Goal: Task Accomplishment & Management: Use online tool/utility

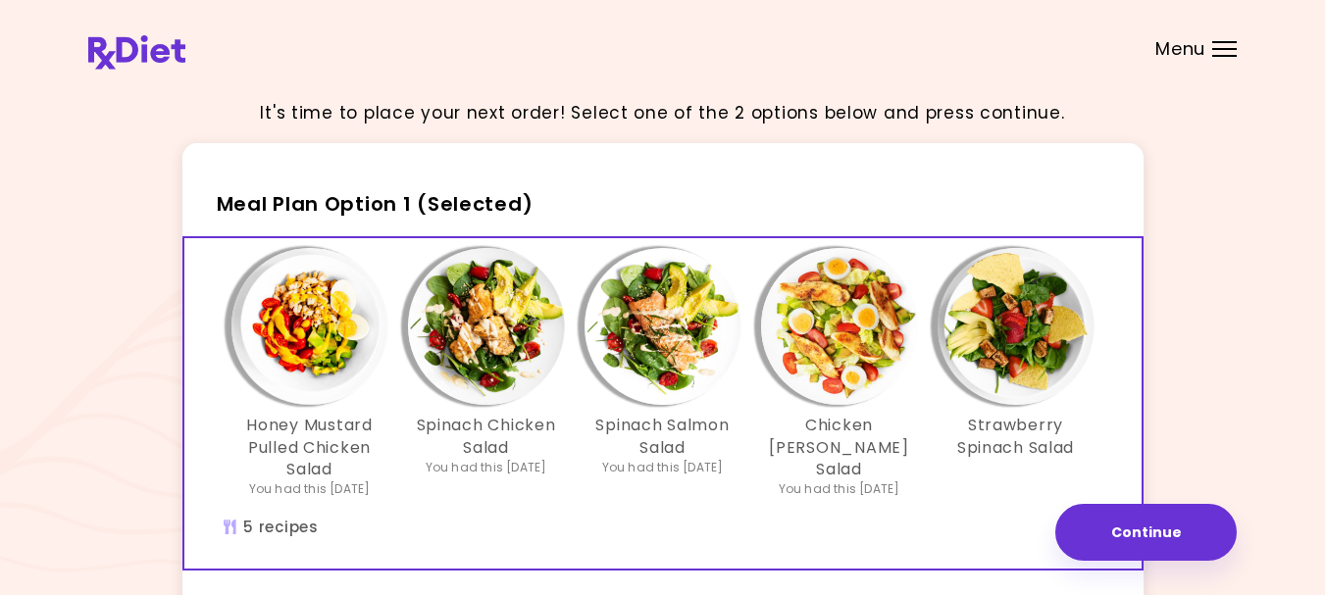
click at [1007, 310] on img "Info - Strawberry Spinach Salad - Meal Plan Option 1 (Selected)" at bounding box center [1015, 326] width 157 height 157
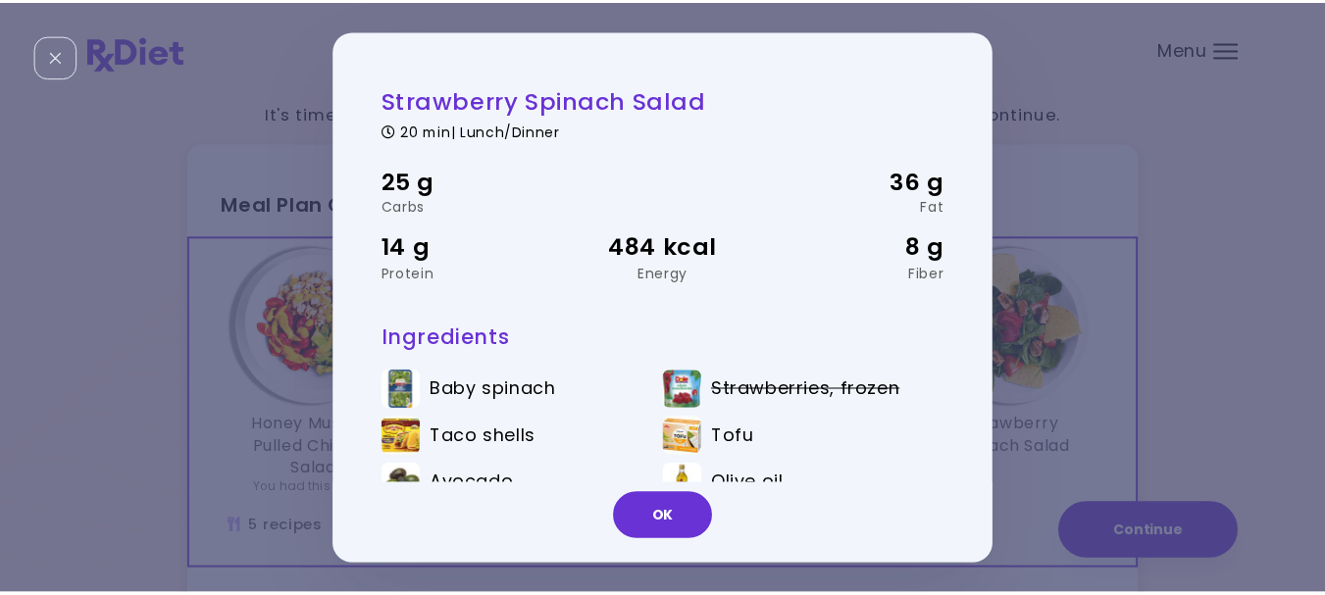
scroll to position [86, 0]
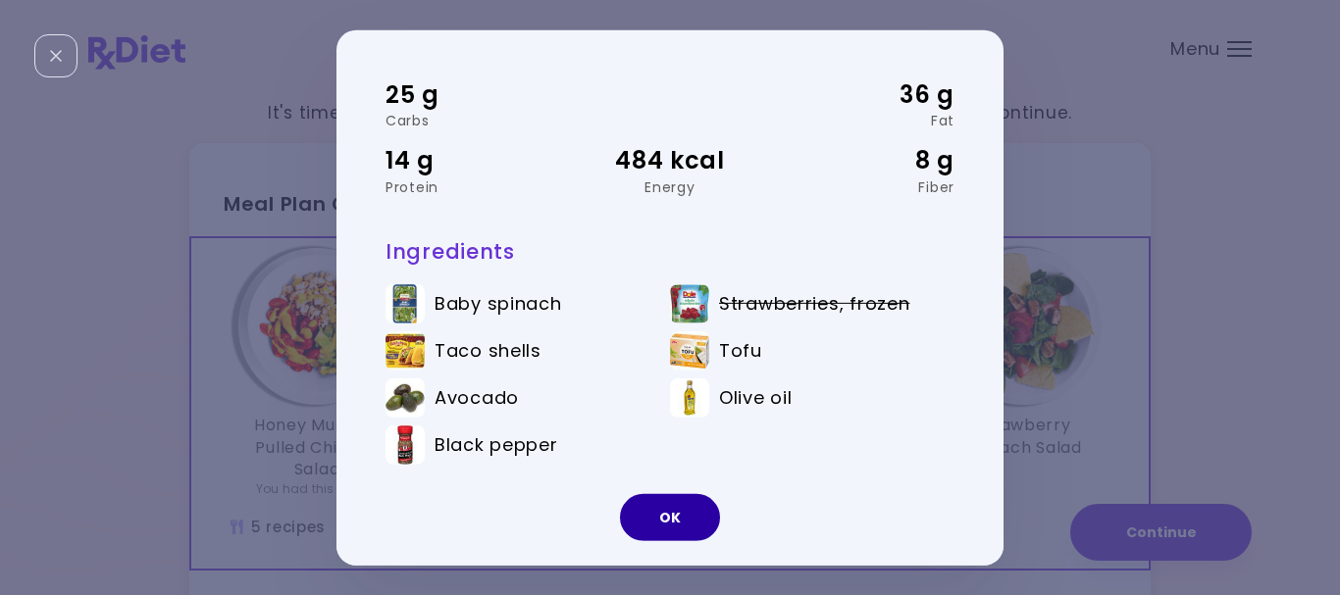
click at [654, 516] on button "OK" at bounding box center [670, 517] width 100 height 47
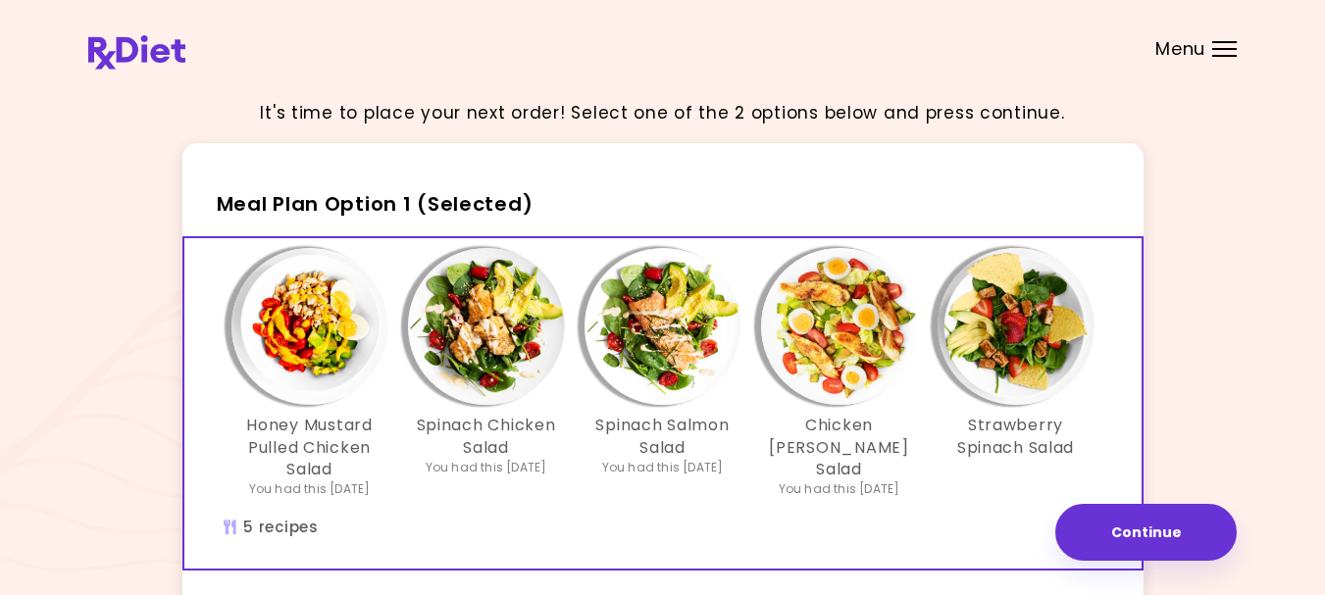
click at [846, 341] on img "Info - Chicken Cobb Salad - Meal Plan Option 1 (Selected)" at bounding box center [839, 326] width 157 height 157
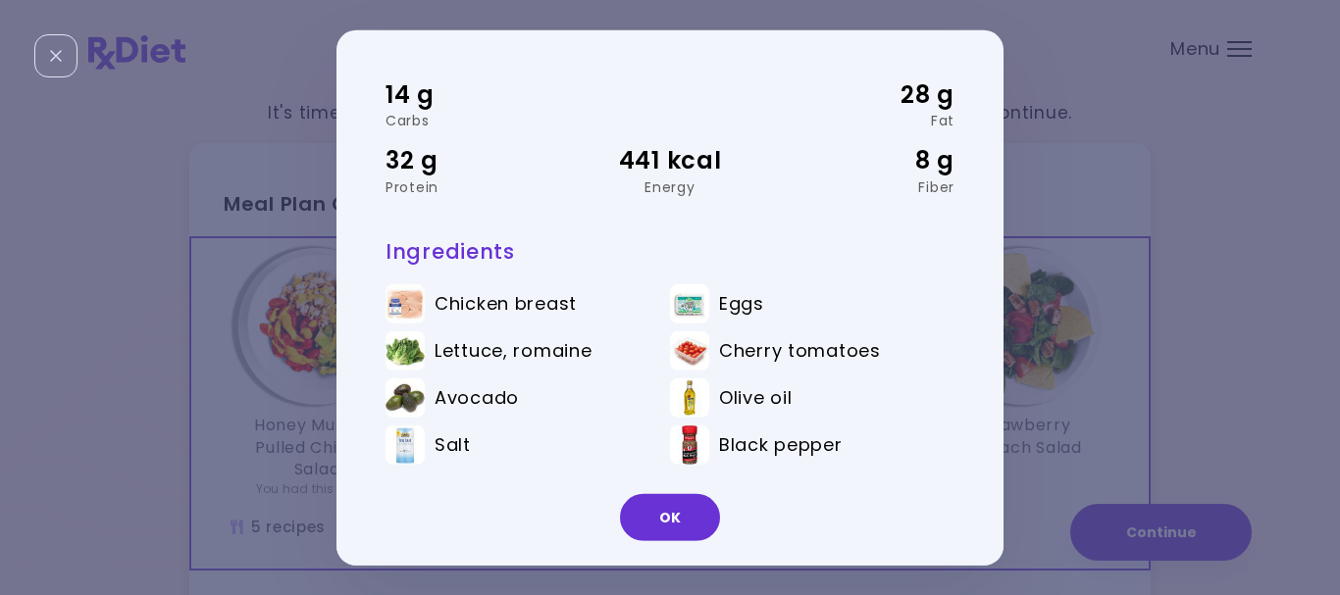
scroll to position [0, 0]
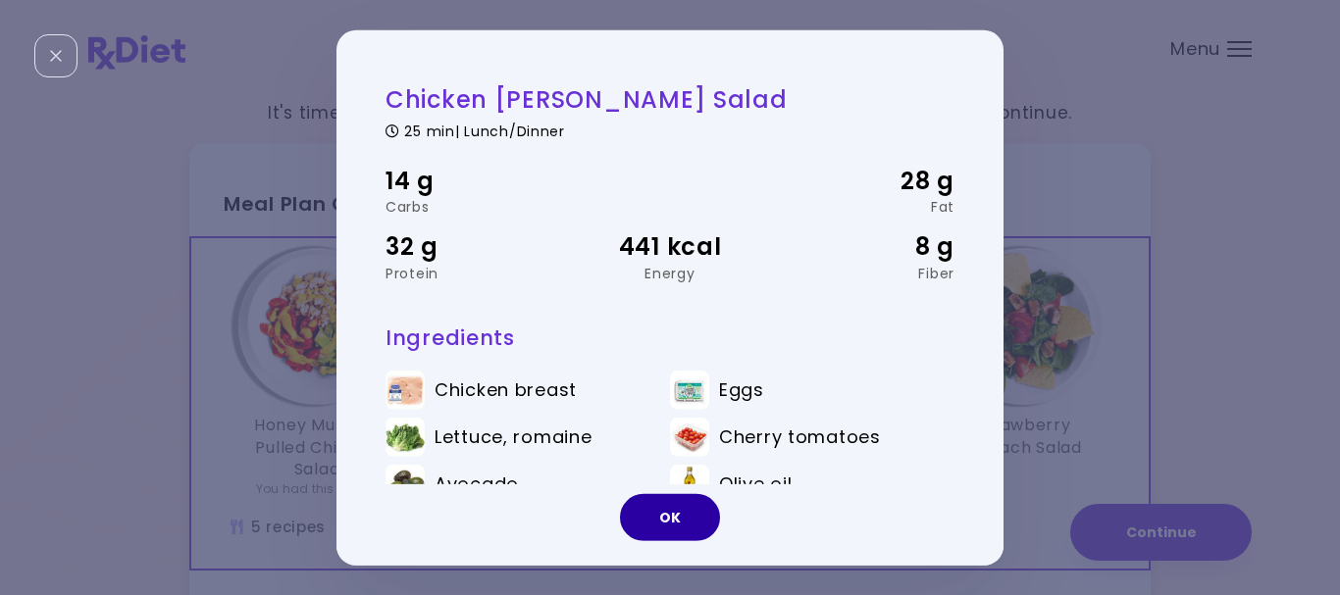
click at [679, 519] on button "OK" at bounding box center [670, 517] width 100 height 47
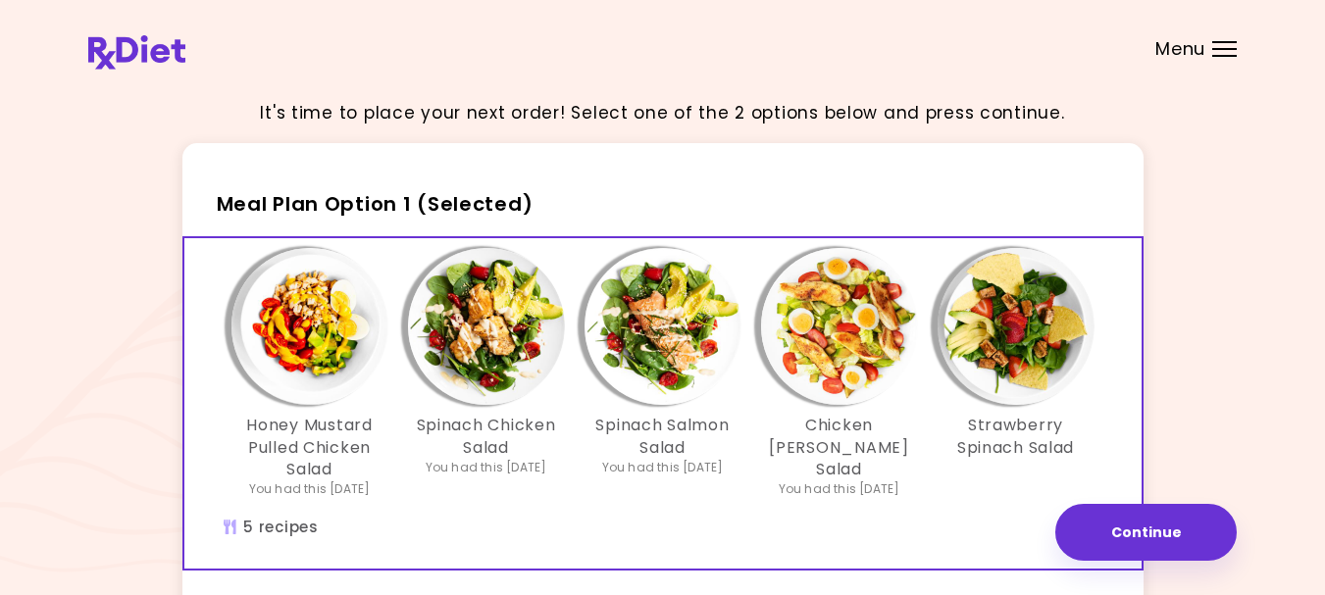
click at [681, 303] on img "Info - Spinach Salmon Salad - Meal Plan Option 1 (Selected)" at bounding box center [662, 326] width 157 height 157
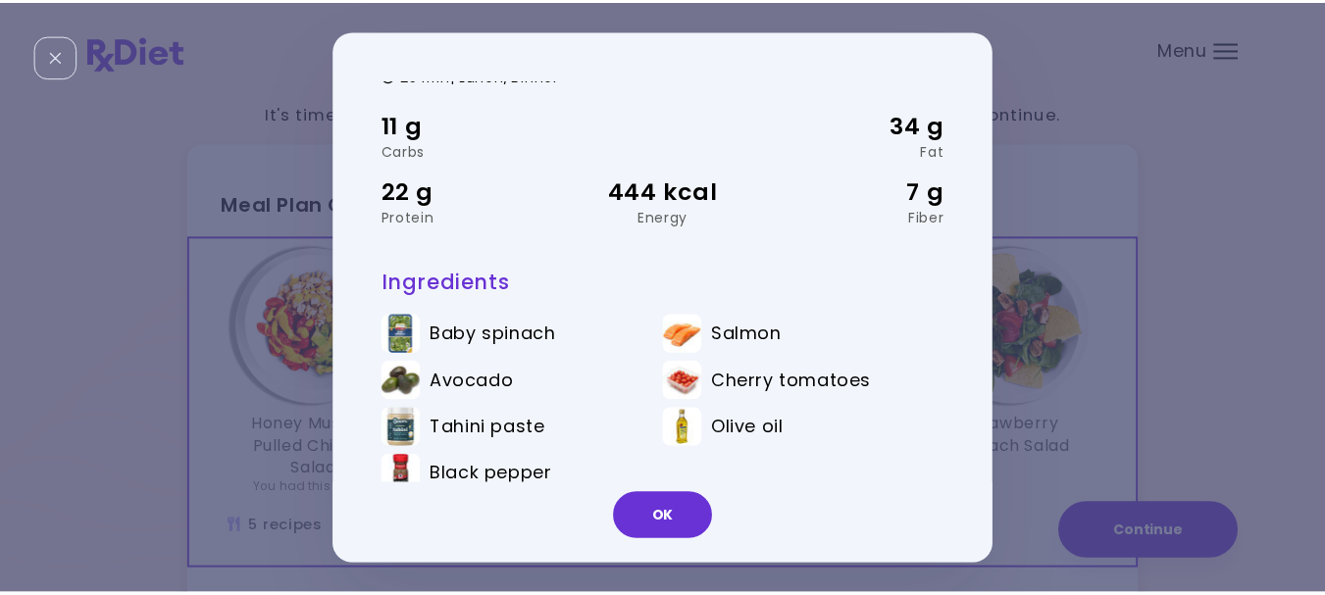
scroll to position [86, 0]
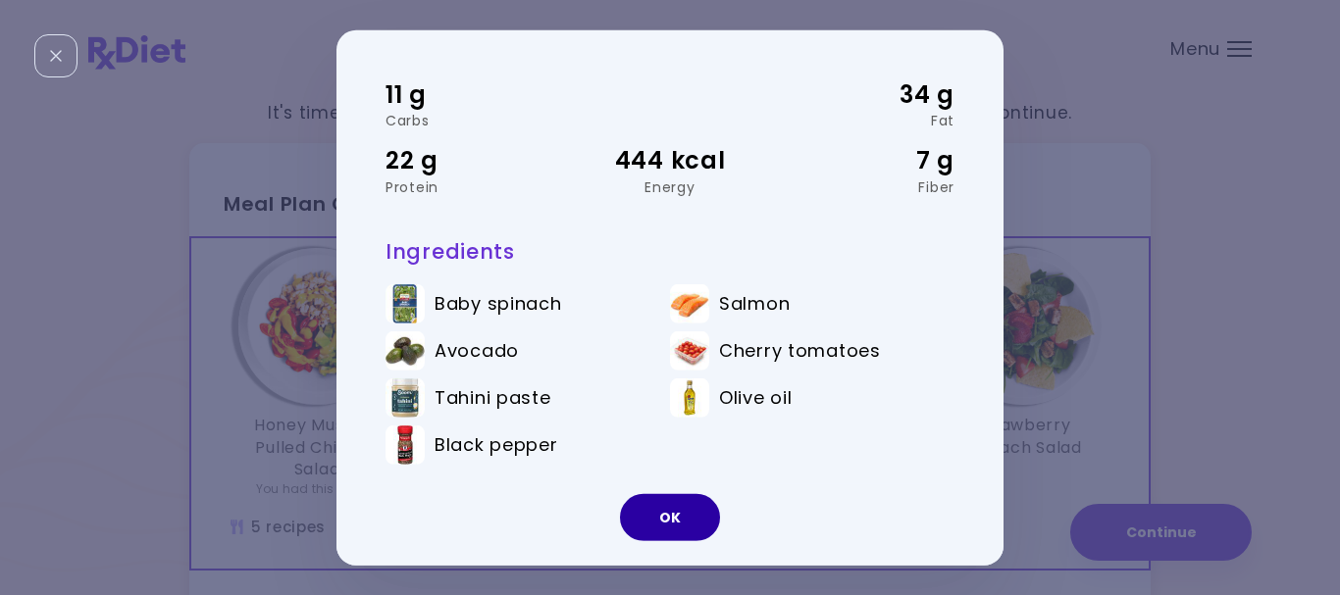
click at [675, 518] on button "OK" at bounding box center [670, 517] width 100 height 47
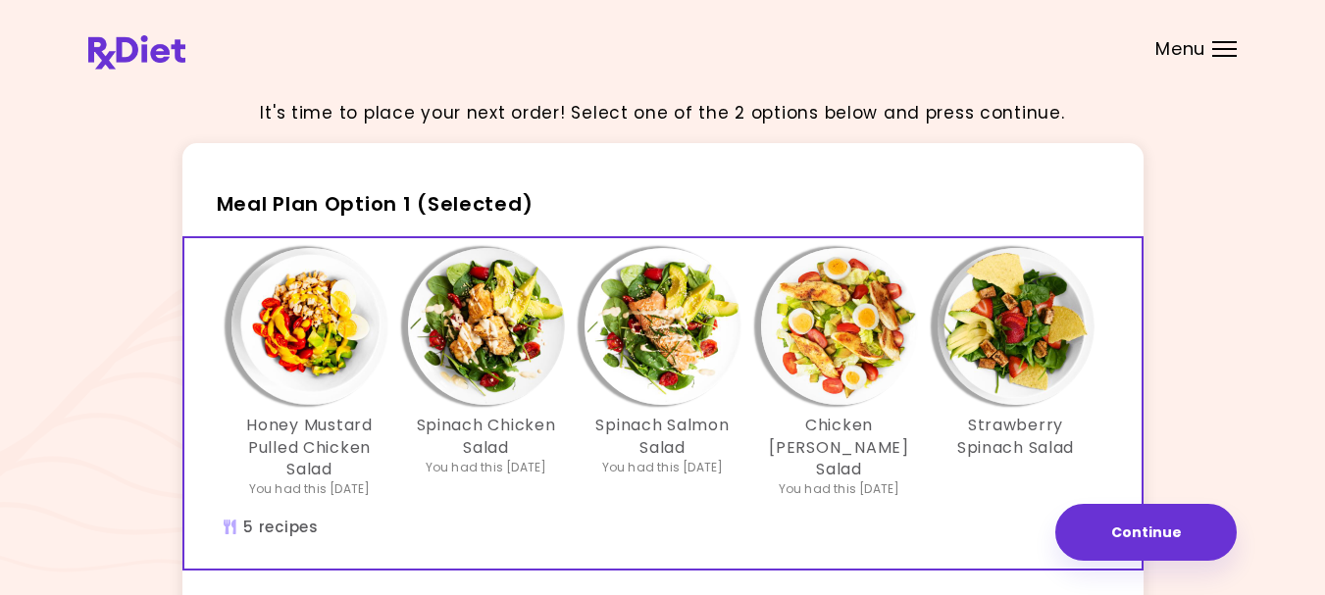
click at [313, 325] on img "Info - Honey Mustard Pulled Chicken Salad - Meal Plan Option 1 (Selected)" at bounding box center [309, 326] width 157 height 157
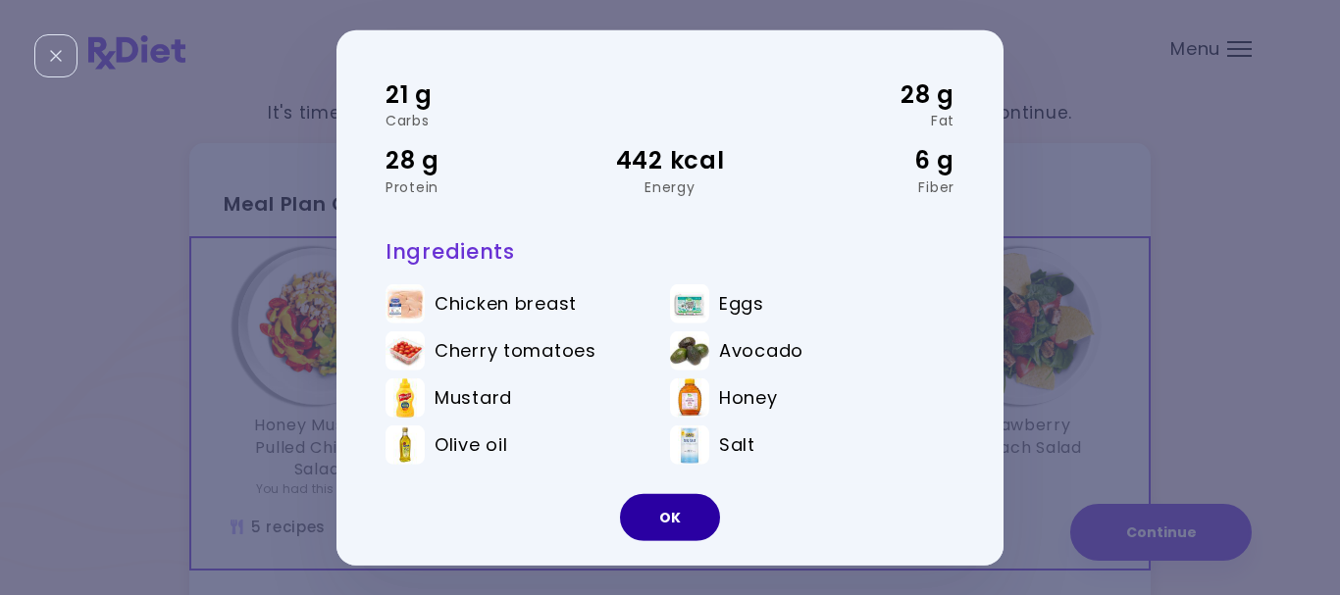
click at [674, 521] on button "OK" at bounding box center [670, 517] width 100 height 47
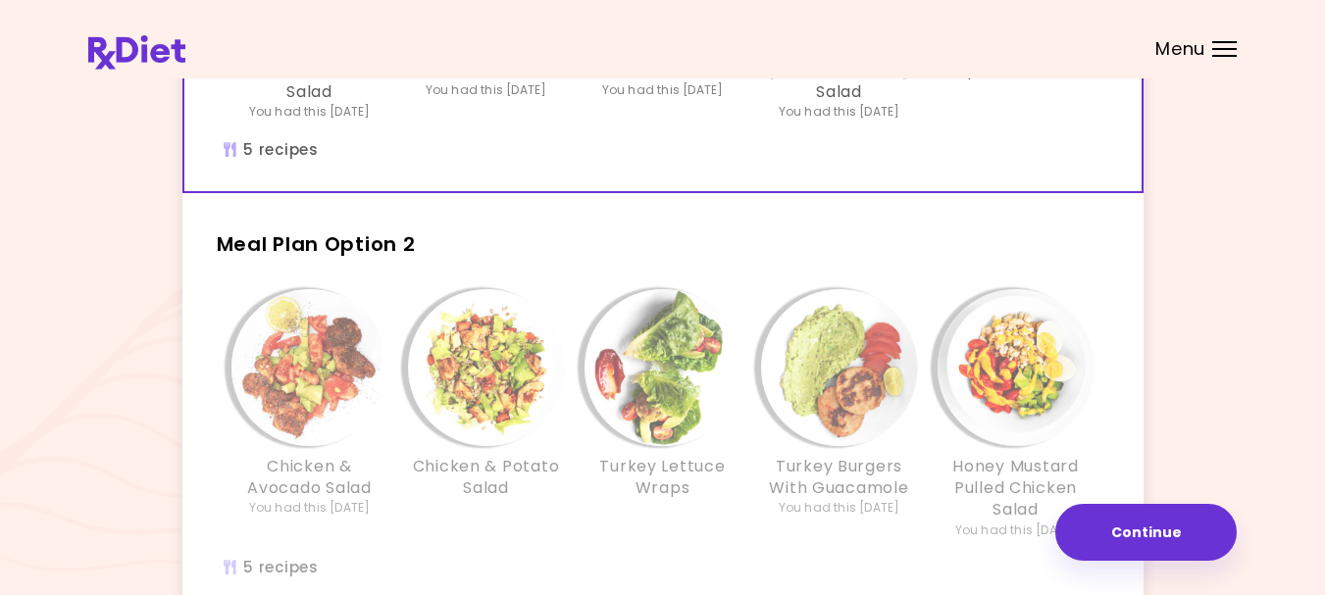
scroll to position [392, 0]
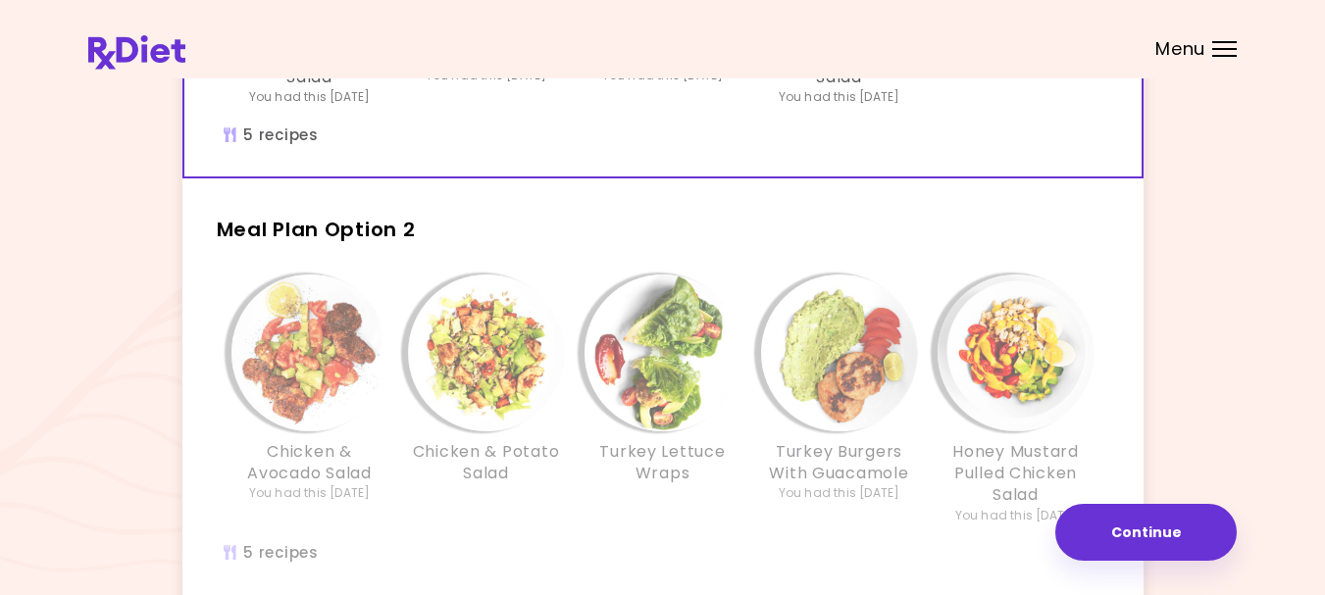
click at [471, 346] on img "Info - Chicken & Potato Salad - Meal Plan Option 2" at bounding box center [486, 353] width 157 height 157
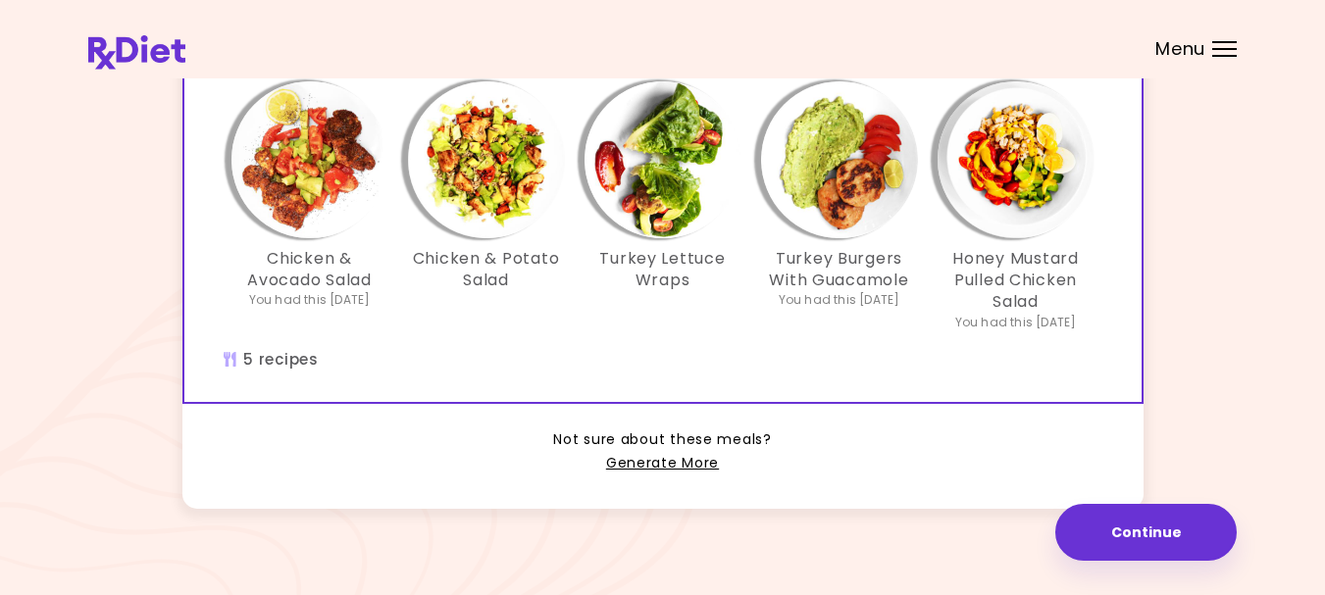
scroll to position [607, 0]
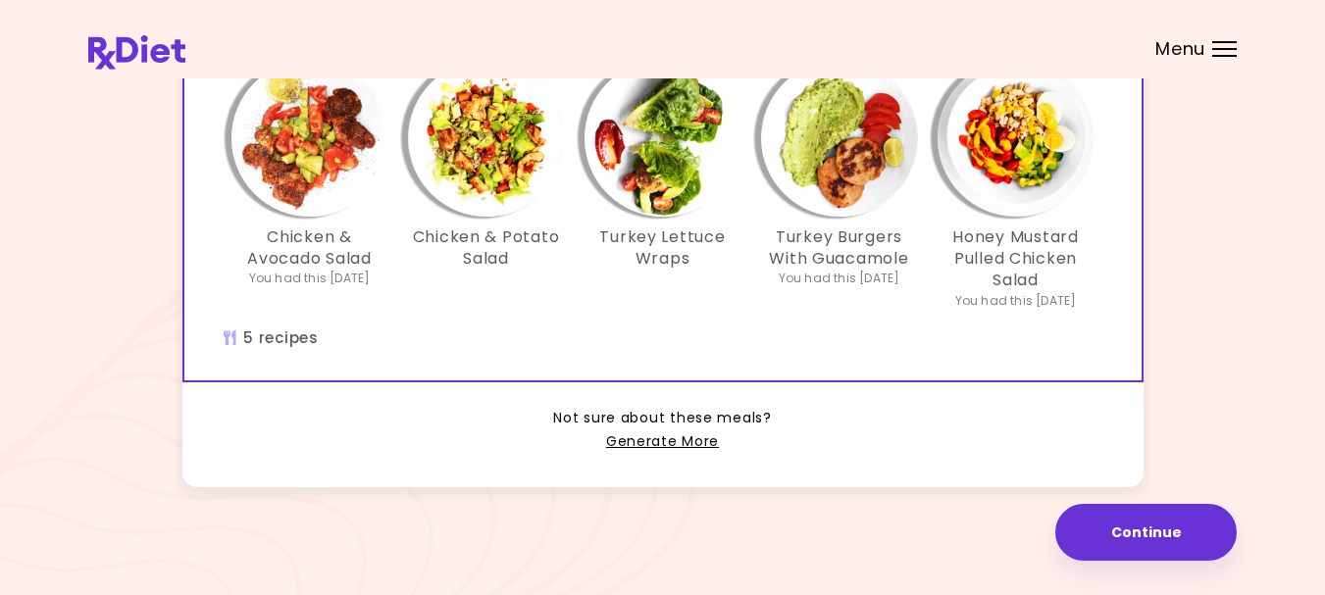
click at [498, 162] on img "Info - Chicken & Potato Salad - Meal Plan Option 2 (Selected)" at bounding box center [486, 138] width 157 height 157
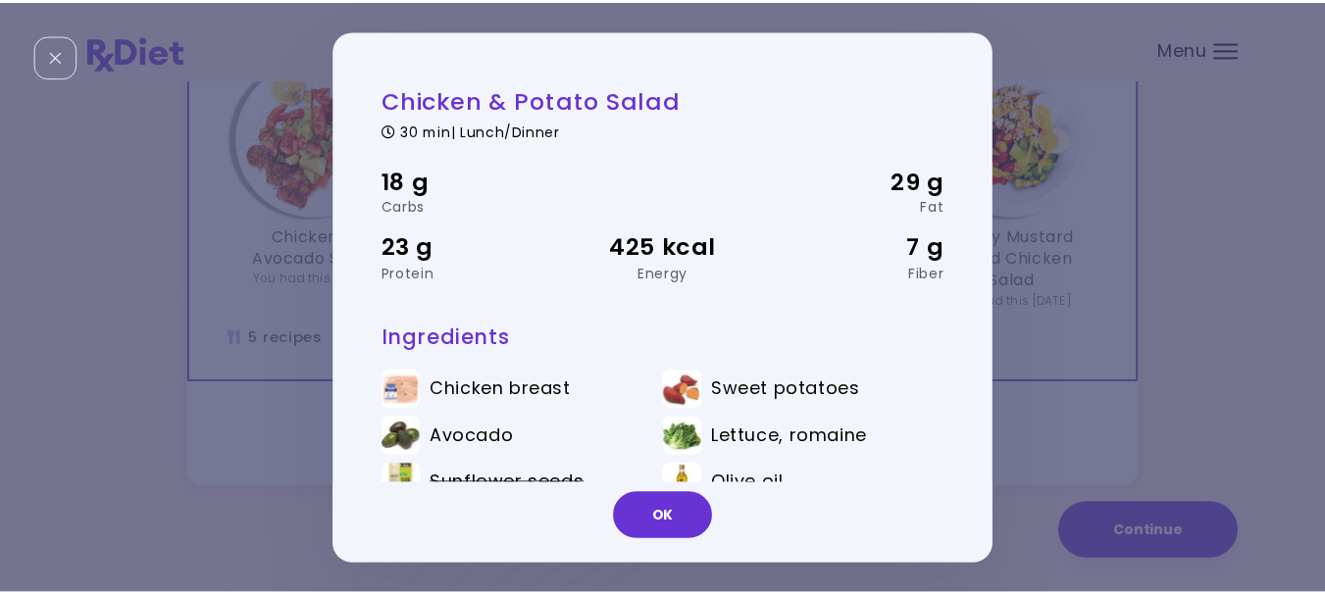
scroll to position [86, 0]
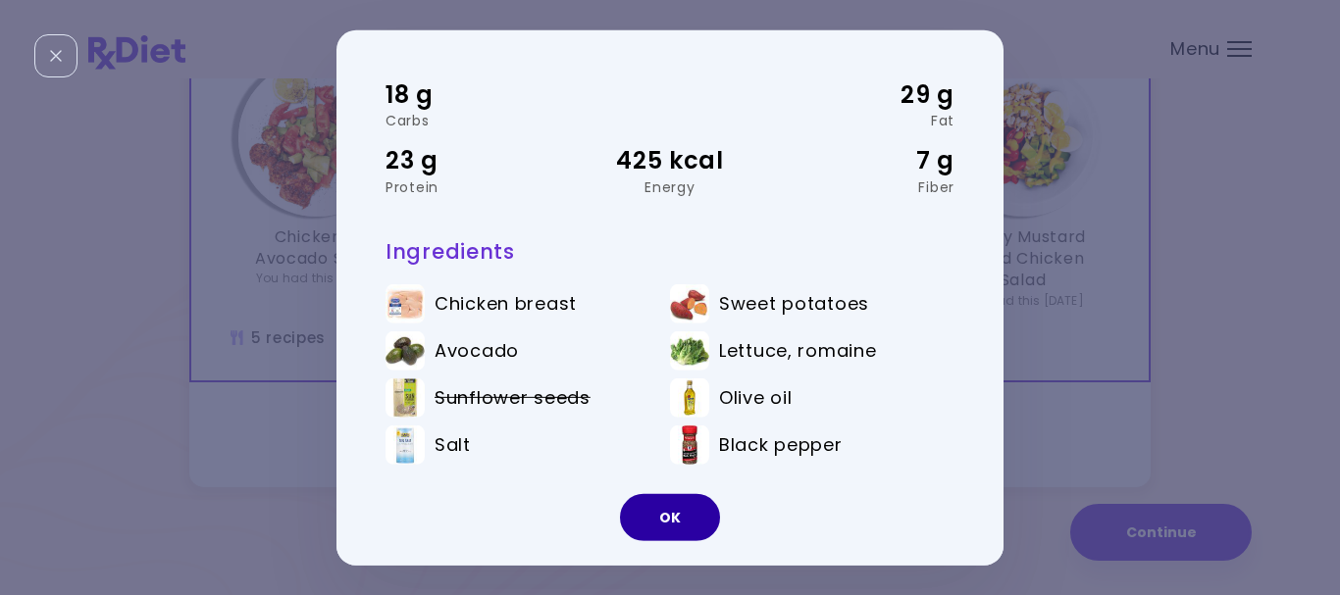
click at [671, 513] on button "OK" at bounding box center [670, 517] width 100 height 47
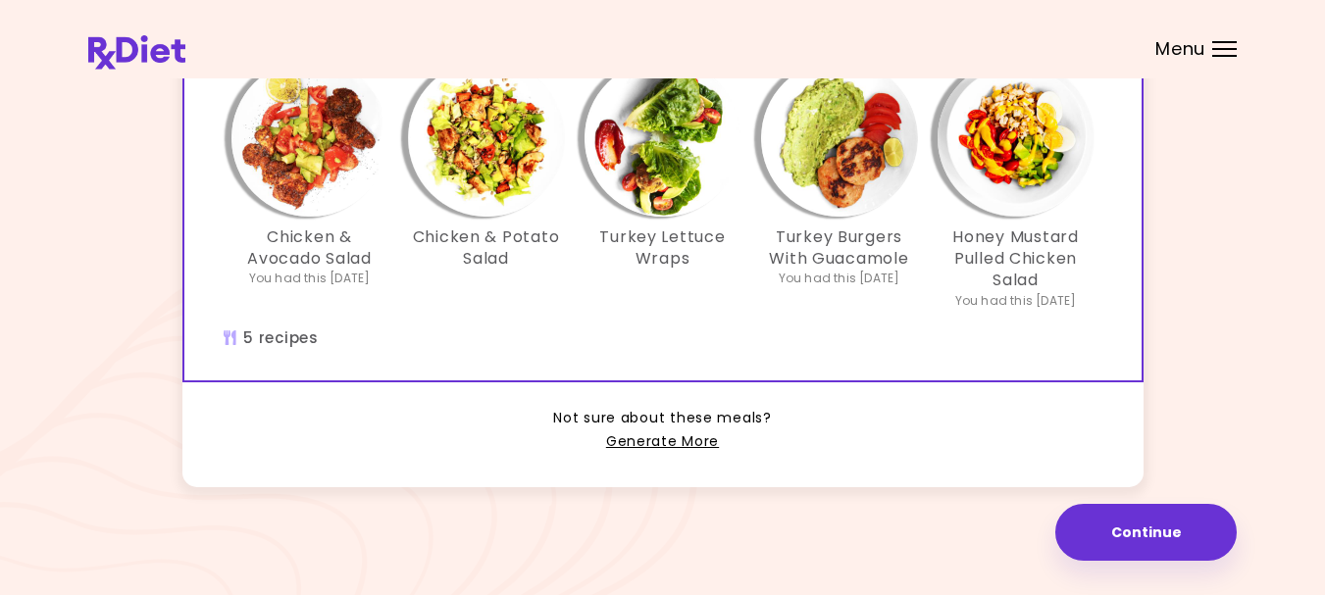
click at [495, 177] on img "Info - Chicken & Potato Salad - Meal Plan Option 2 (Selected)" at bounding box center [486, 138] width 157 height 157
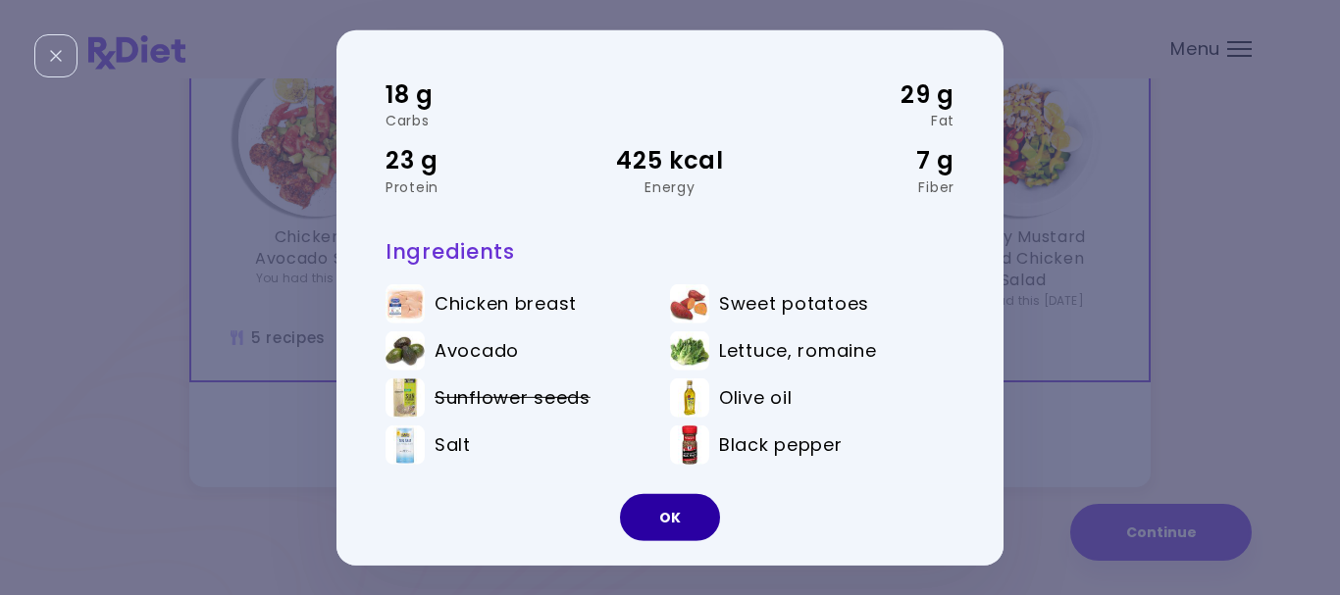
click at [649, 514] on button "OK" at bounding box center [670, 517] width 100 height 47
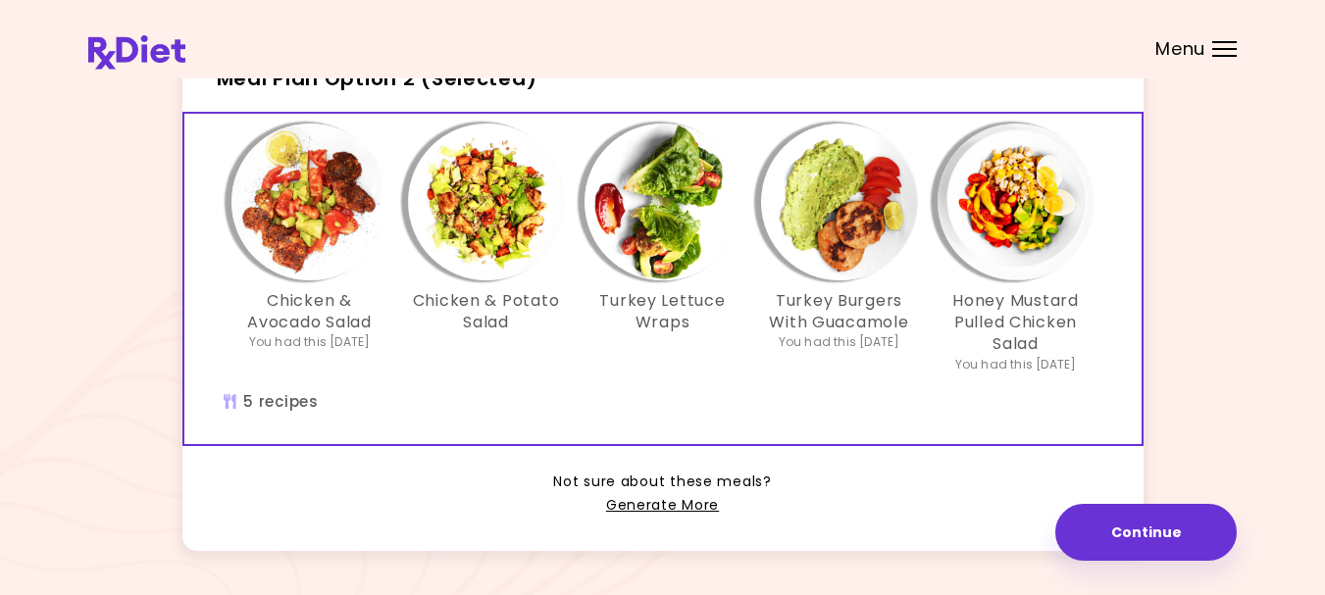
scroll to position [509, 0]
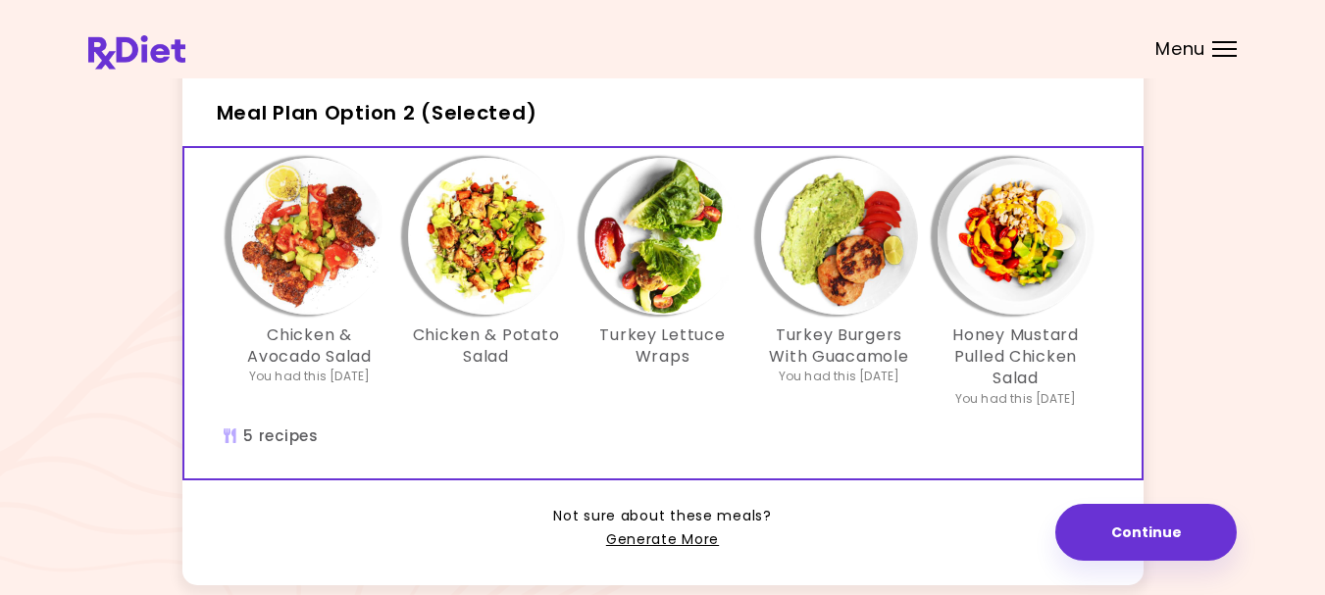
click at [649, 264] on img "Info - Turkey Lettuce Wraps - Meal Plan Option 2 (Selected)" at bounding box center [662, 236] width 157 height 157
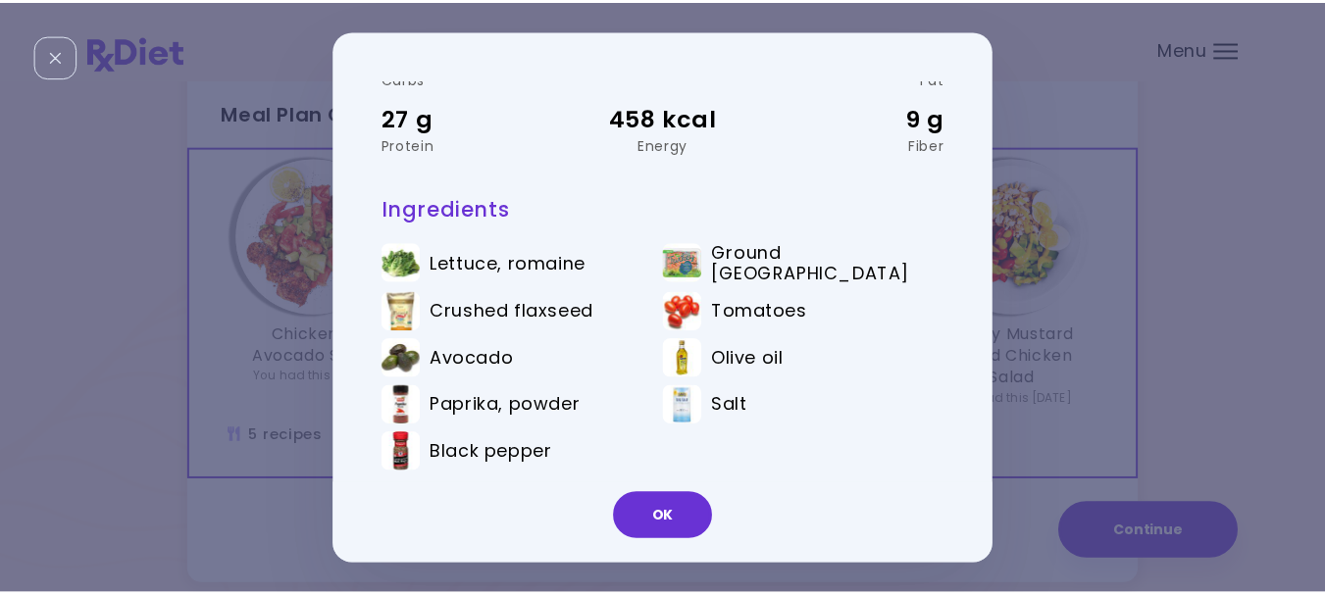
scroll to position [133, 0]
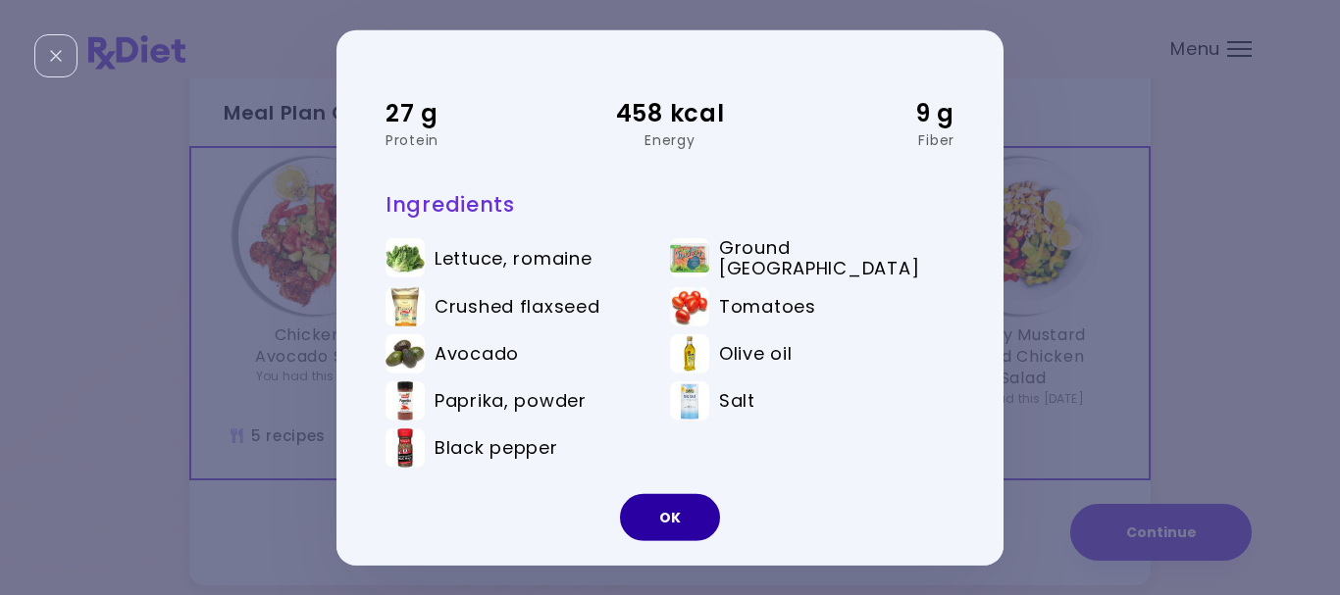
click at [658, 513] on button "OK" at bounding box center [670, 517] width 100 height 47
